Goal: Understand process/instructions: Learn about a topic

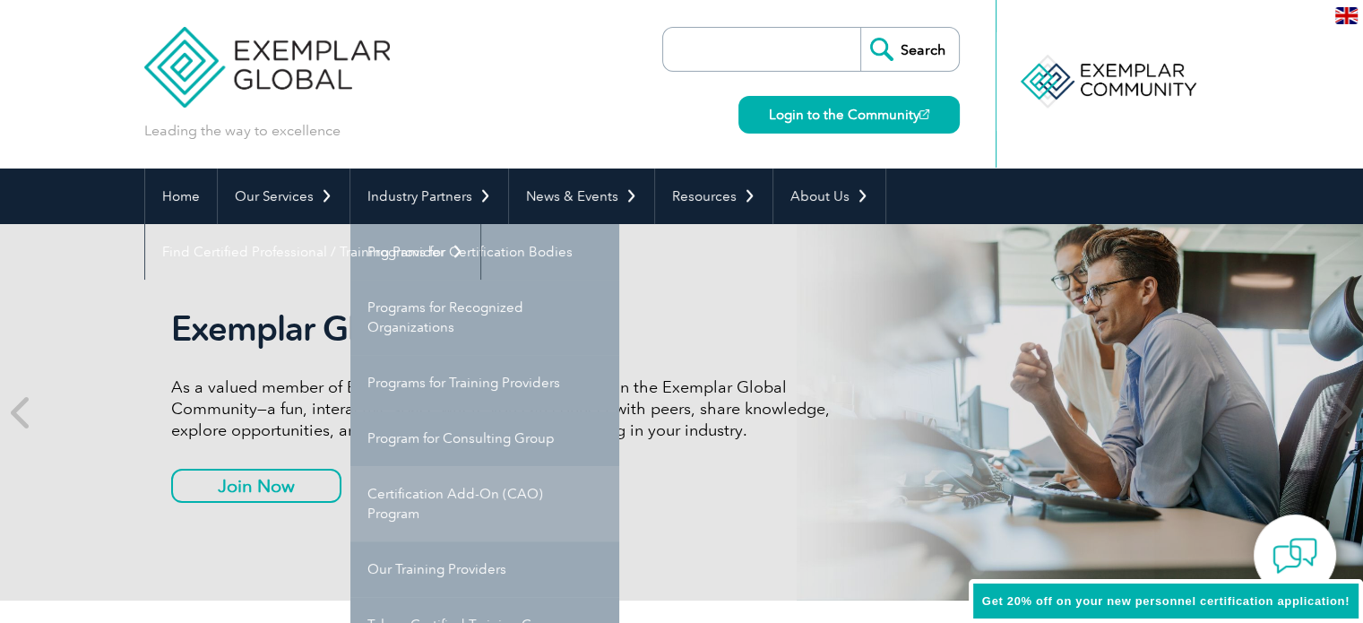
scroll to position [90, 0]
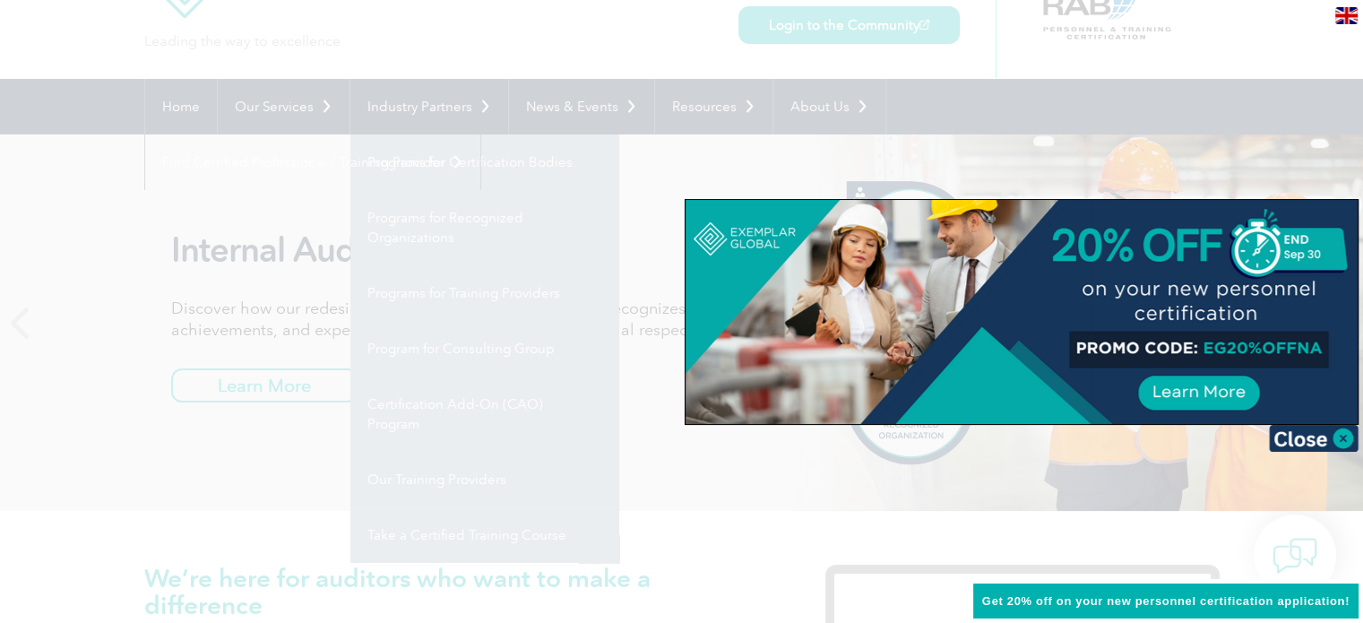
click at [685, 160] on div at bounding box center [681, 311] width 1363 height 623
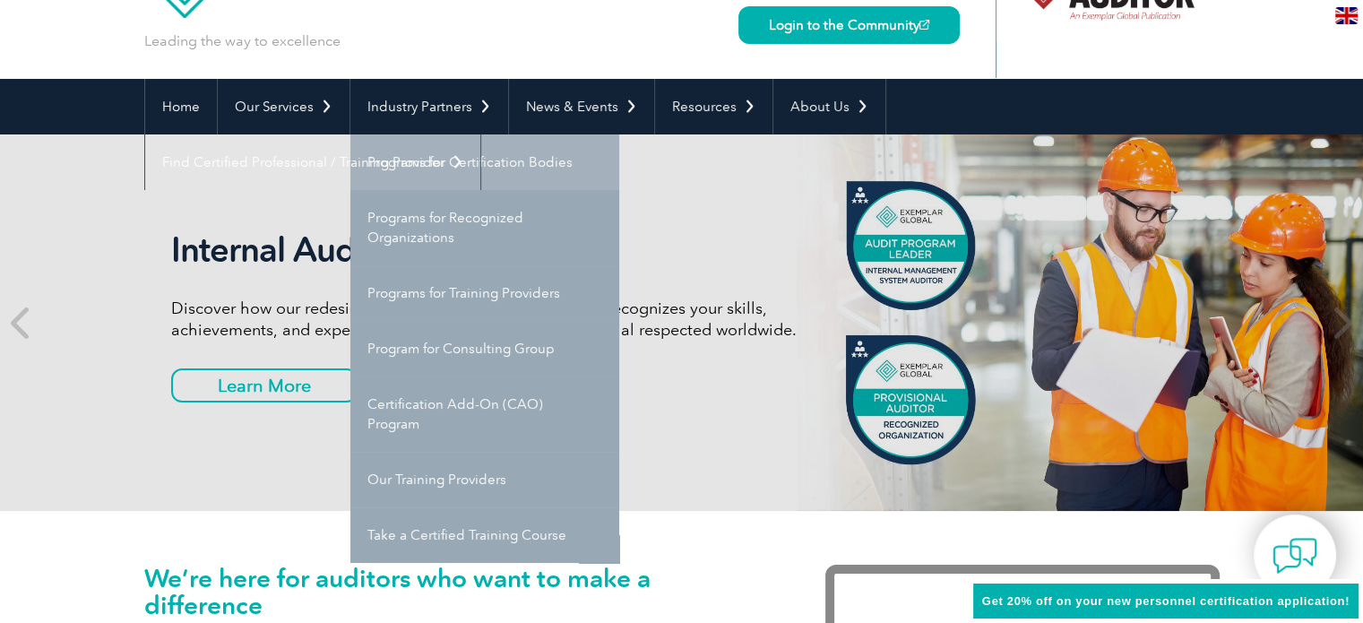
click at [491, 162] on link "Programs for Certification Bodies" at bounding box center [484, 162] width 269 height 56
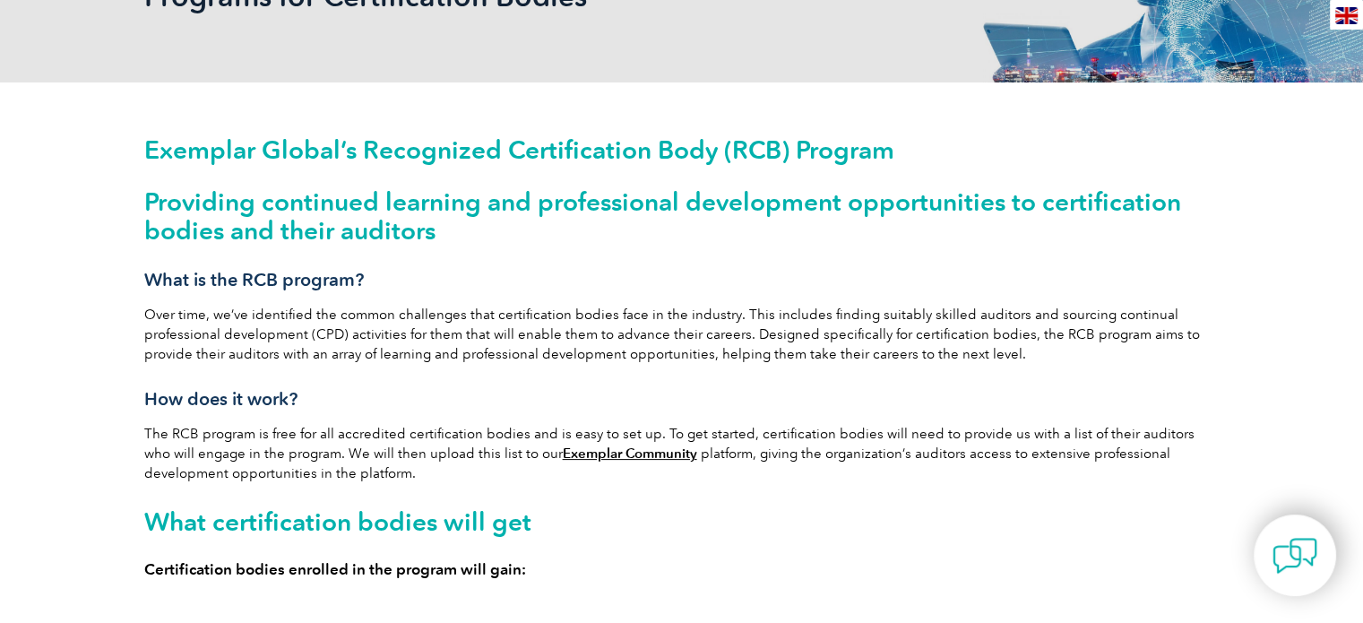
scroll to position [90, 0]
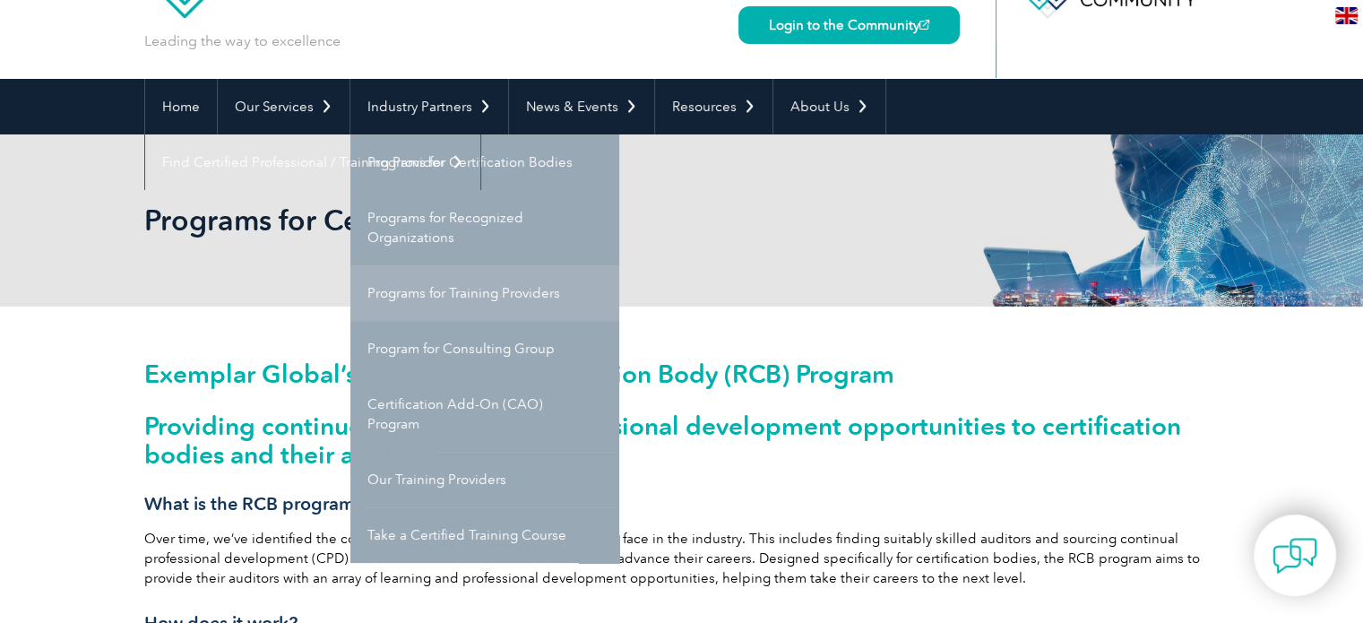
click at [455, 298] on link "Programs for Training Providers" at bounding box center [484, 293] width 269 height 56
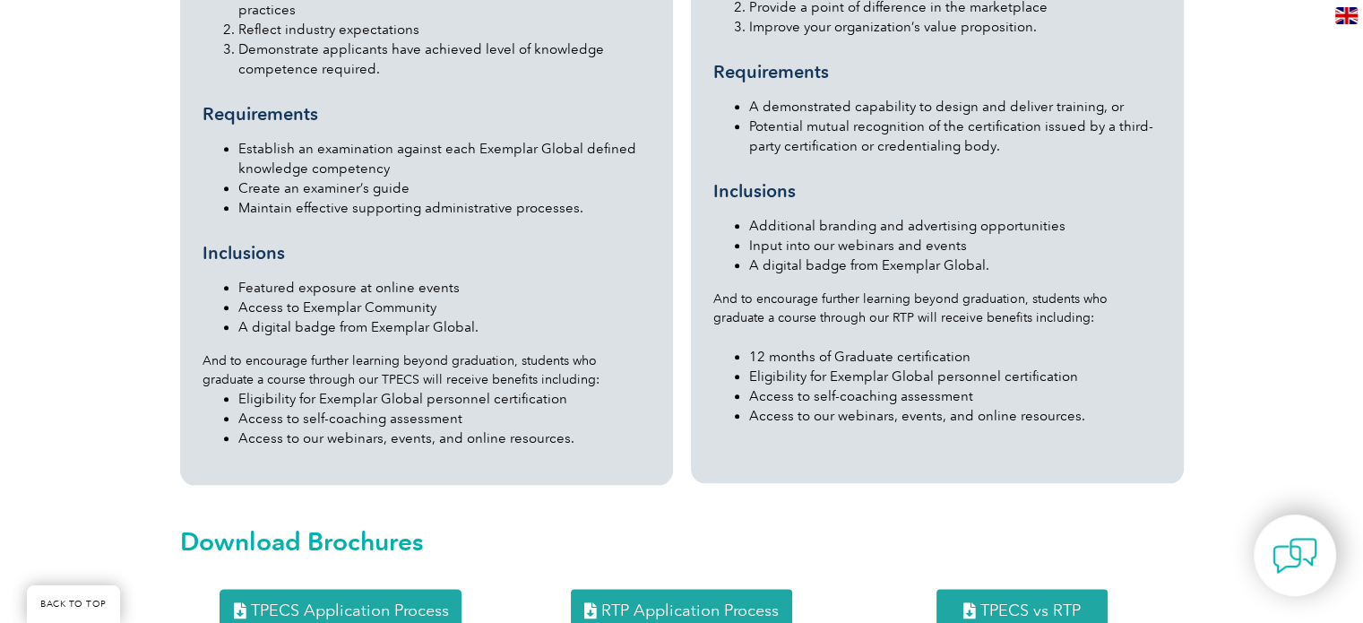
scroll to position [2240, 0]
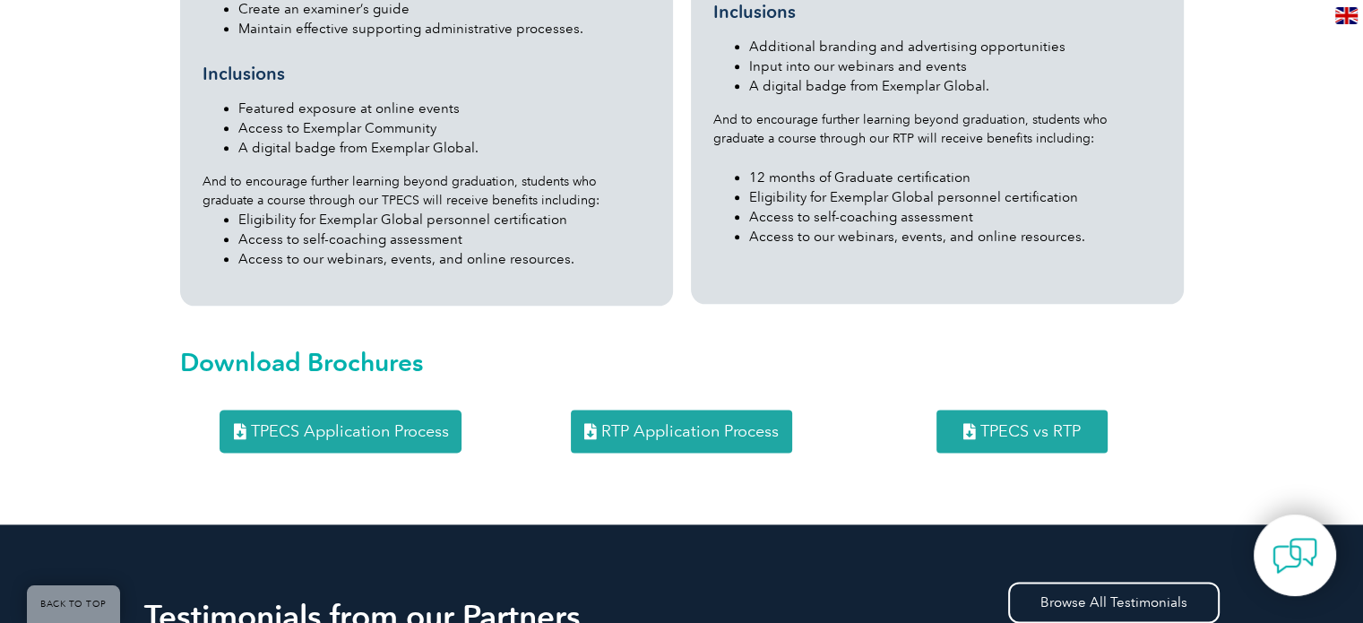
click at [684, 423] on span "RTP Application Process" at bounding box center [689, 431] width 177 height 16
click at [334, 409] on link "TPECS Application Process" at bounding box center [341, 430] width 242 height 43
